Goal: Transaction & Acquisition: Purchase product/service

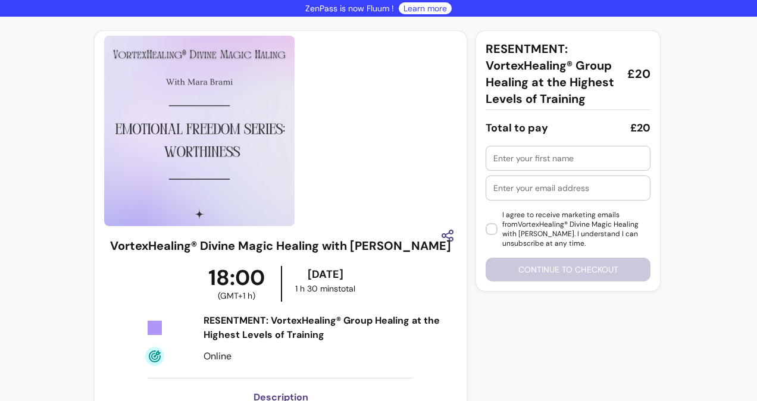
click at [510, 151] on div at bounding box center [568, 158] width 149 height 24
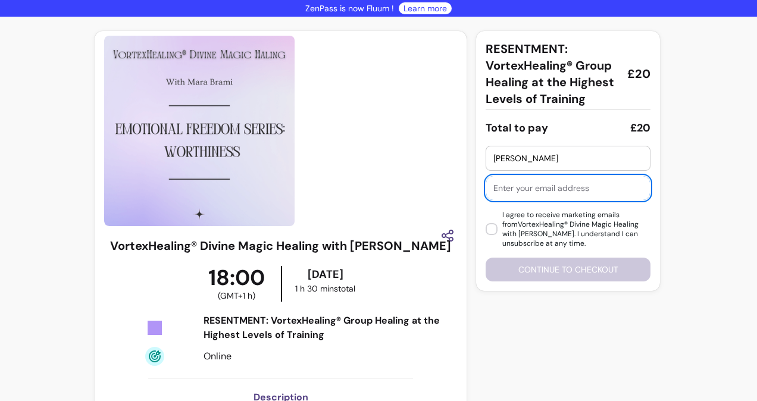
click at [518, 160] on input "Leanne" at bounding box center [568, 158] width 149 height 12
type input "Leanne Ekstrom"
type input "Leanne@EkstromAcupuncture.com"
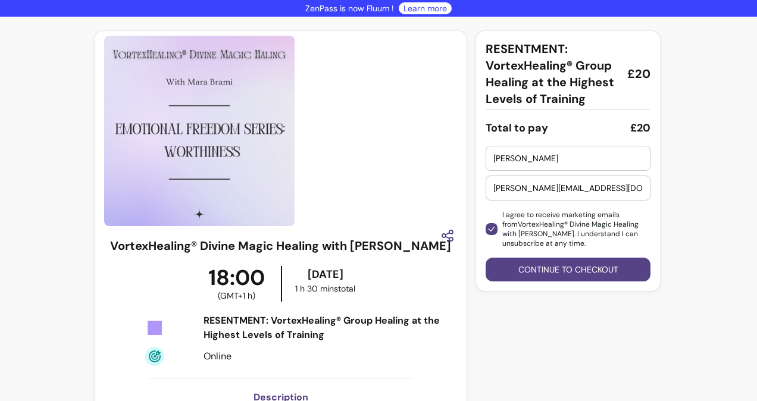
click at [538, 260] on button "Continue to checkout" at bounding box center [568, 270] width 165 height 24
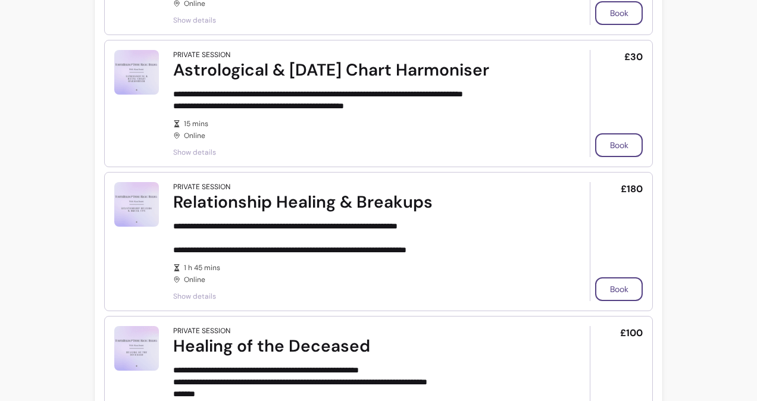
scroll to position [900, 0]
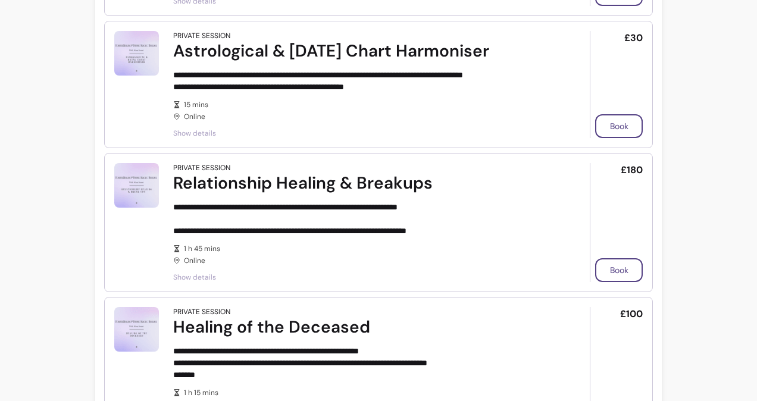
click at [179, 276] on span "Show details" at bounding box center [364, 278] width 383 height 10
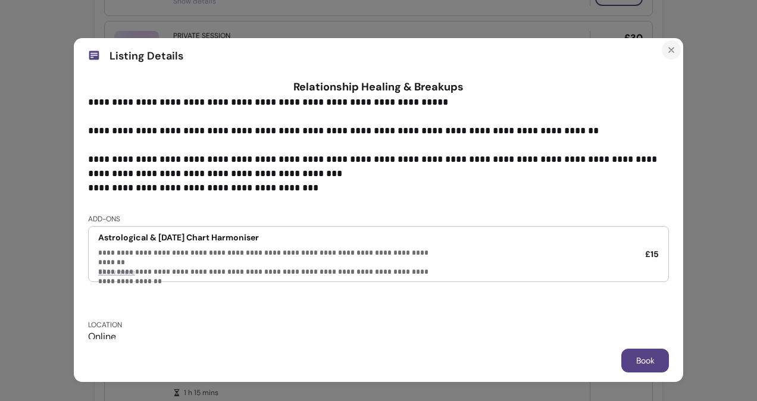
click at [672, 48] on icon "Close" at bounding box center [672, 50] width 10 height 10
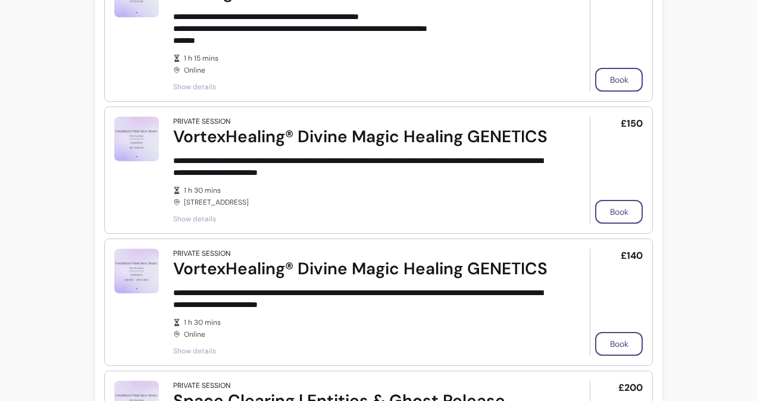
scroll to position [1254, 0]
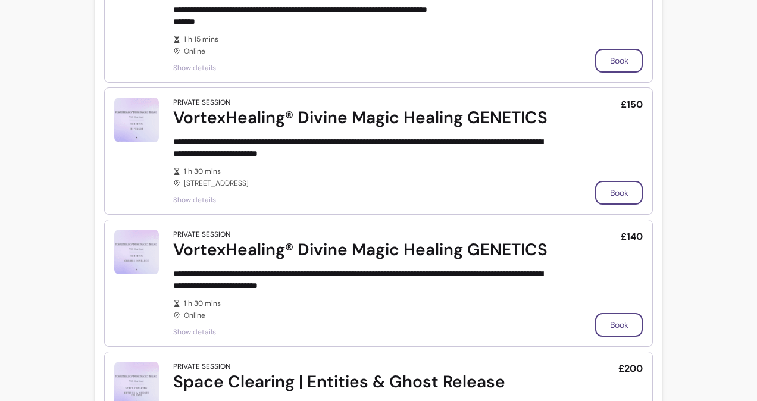
click at [192, 330] on span "Show details" at bounding box center [364, 332] width 383 height 10
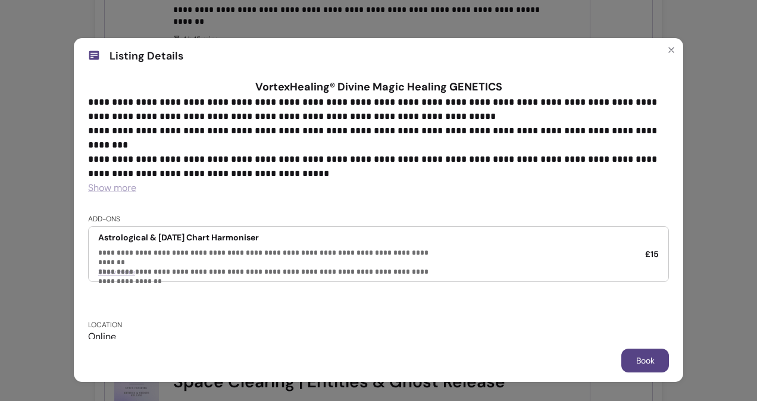
click at [121, 193] on span "Show more" at bounding box center [112, 188] width 48 height 13
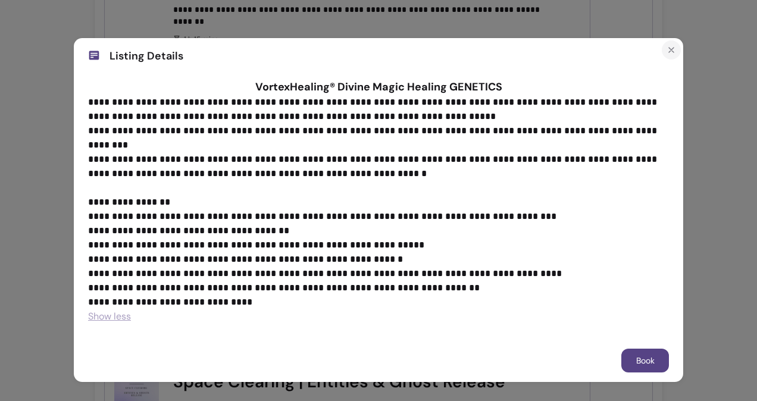
click at [669, 49] on icon "Close" at bounding box center [671, 50] width 5 height 5
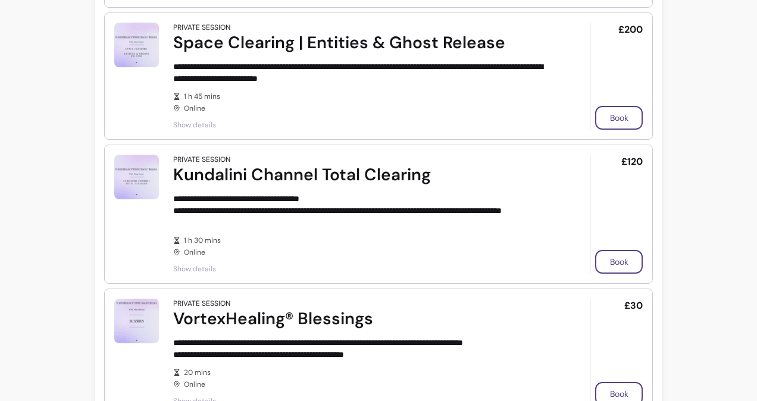
scroll to position [1626, 0]
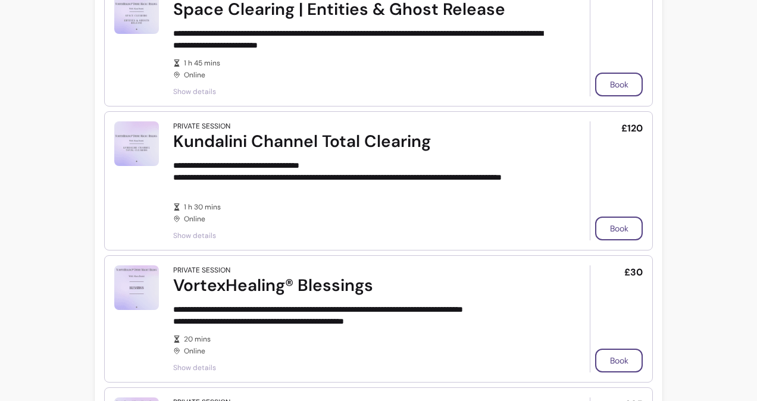
click at [205, 232] on span "Show details" at bounding box center [364, 236] width 383 height 10
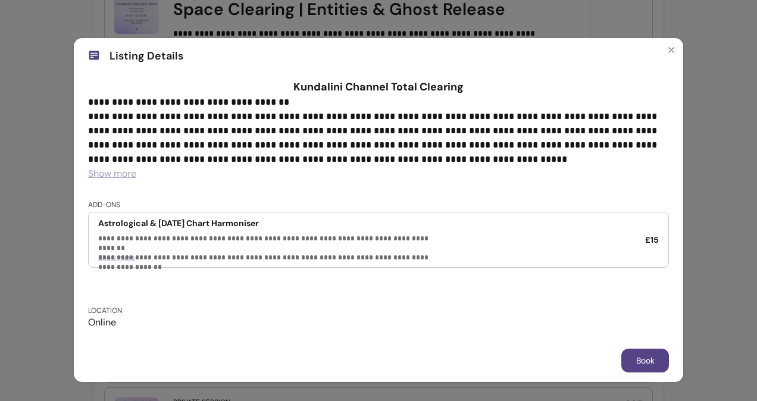
click at [124, 177] on span "Show more" at bounding box center [112, 173] width 48 height 13
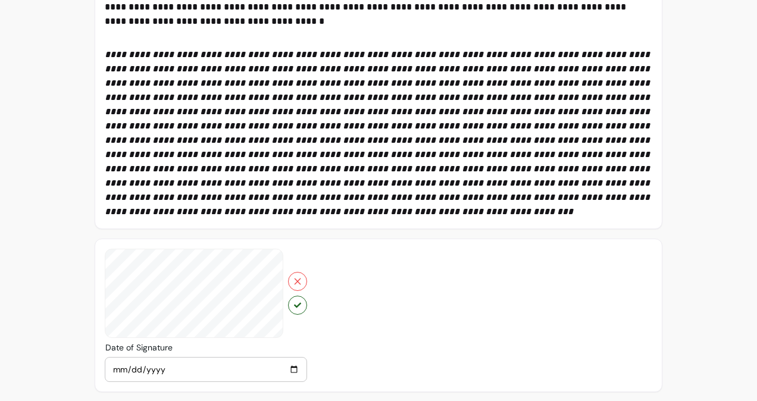
scroll to position [416, 0]
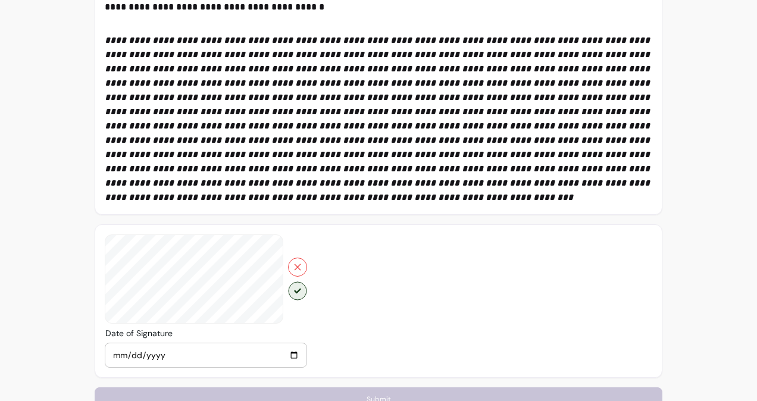
click at [298, 288] on icon "button" at bounding box center [297, 291] width 7 height 7
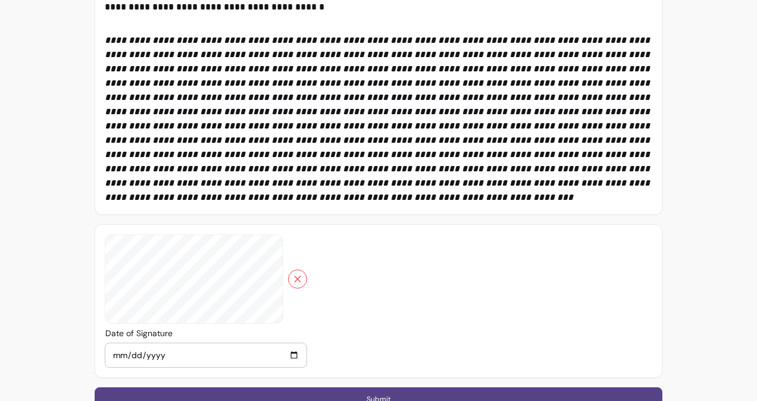
click at [298, 286] on div at bounding box center [206, 301] width 202 height 133
click at [348, 388] on button "Submit" at bounding box center [379, 400] width 568 height 24
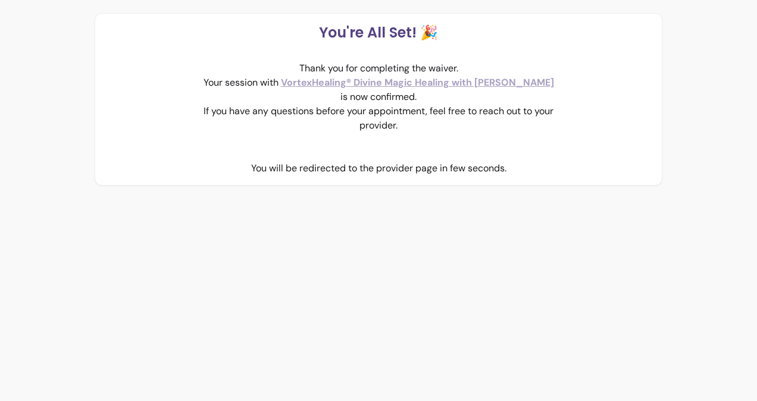
scroll to position [0, 0]
